Goal: Task Accomplishment & Management: Manage account settings

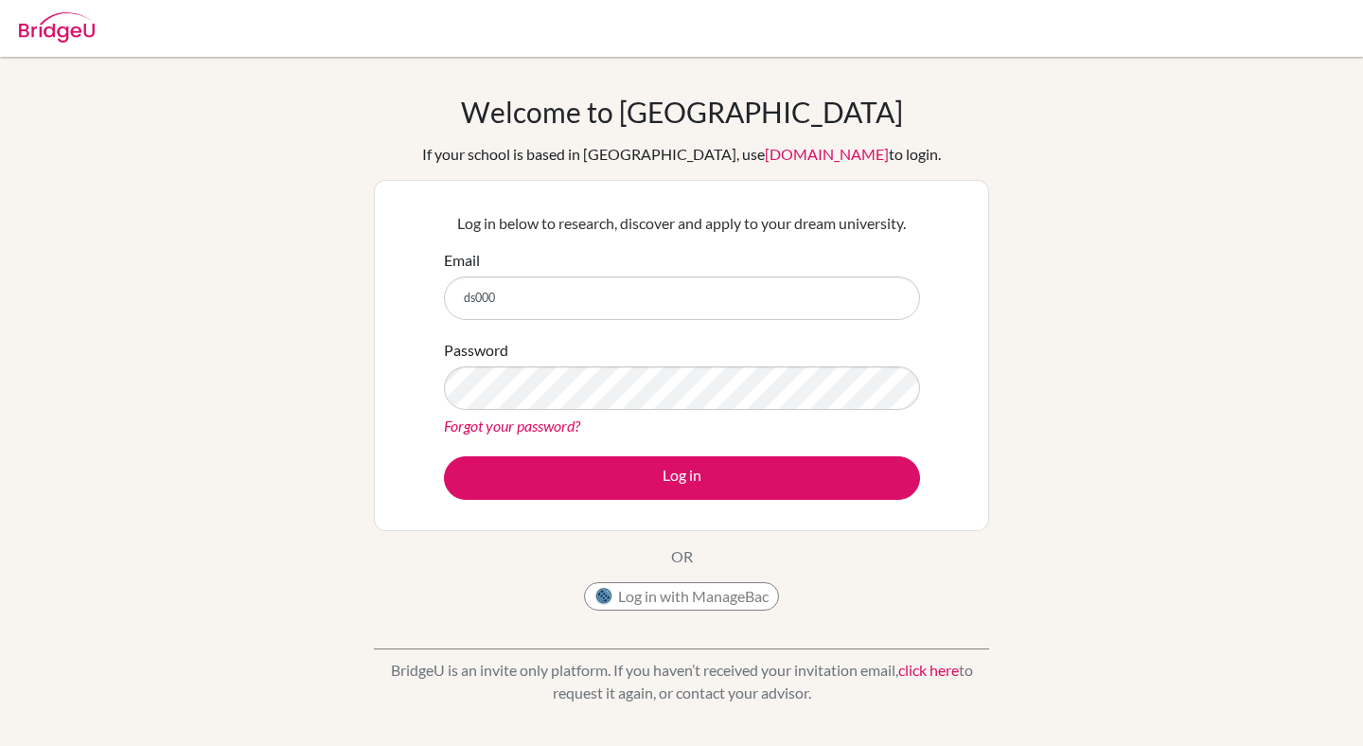
click at [1362, 89] on div "Welcome to [GEOGRAPHIC_DATA] If your school is based in [GEOGRAPHIC_DATA], use …" at bounding box center [681, 404] width 1363 height 695
click at [640, 284] on input "ds000" at bounding box center [682, 298] width 476 height 44
click at [603, 327] on form "Email ds000 Password Forgot your password? Log in" at bounding box center [682, 374] width 476 height 251
click at [603, 300] on input "ds000" at bounding box center [682, 298] width 476 height 44
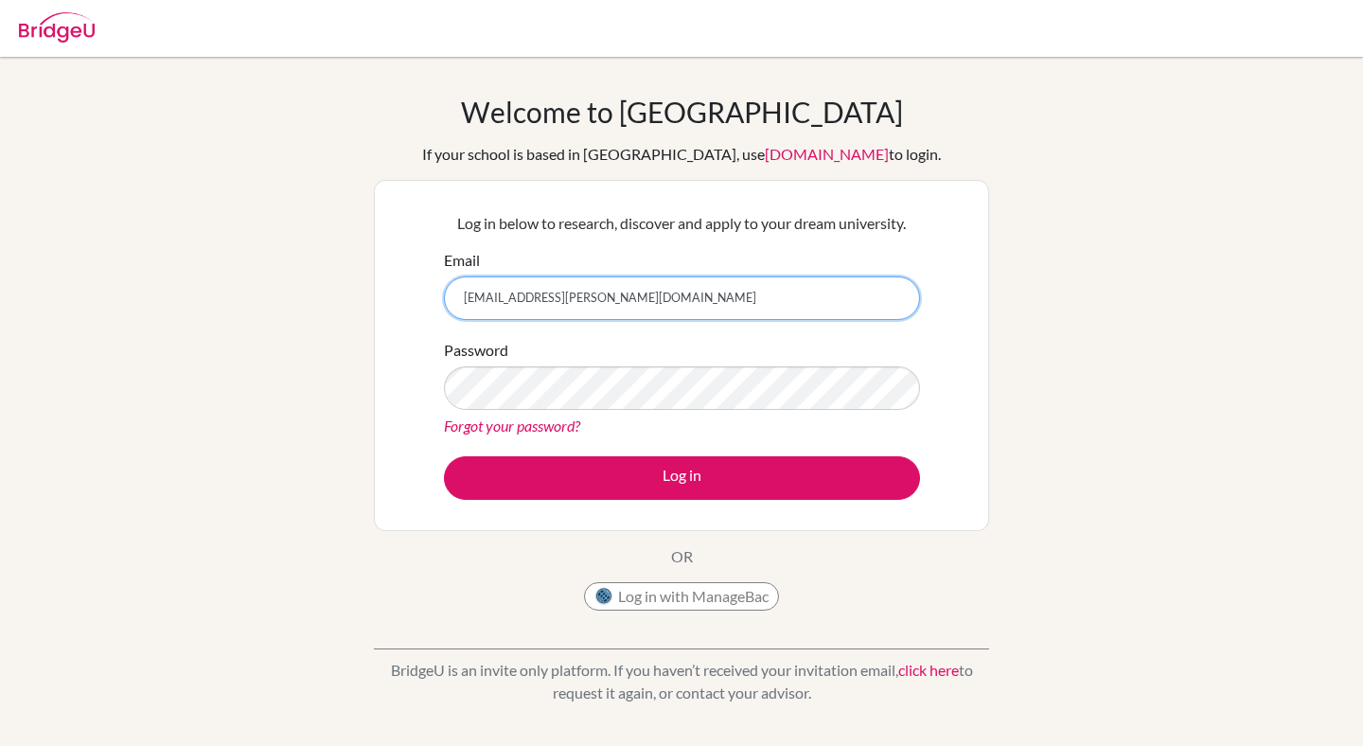
type input "[EMAIL_ADDRESS][PERSON_NAME][DOMAIN_NAME]"
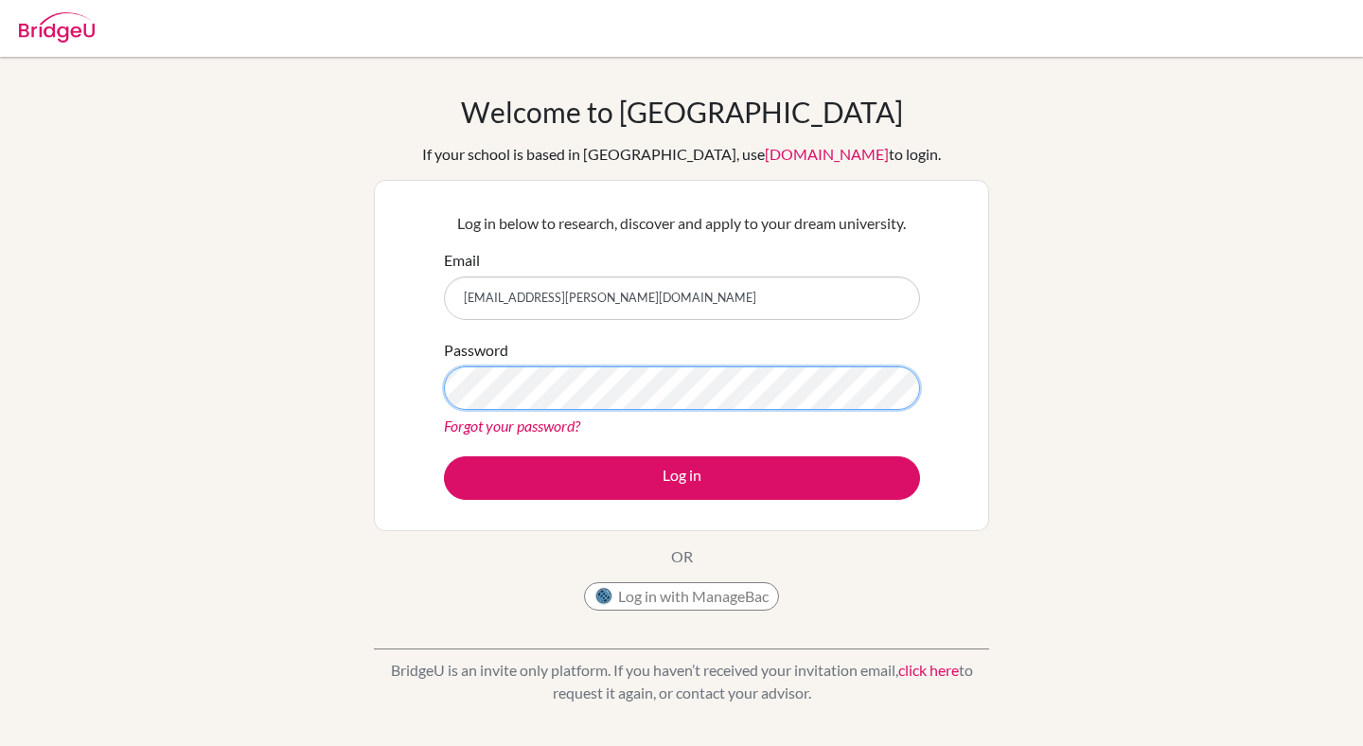
click at [444, 456] on button "Log in" at bounding box center [682, 478] width 476 height 44
